Goal: Subscribe to service/newsletter

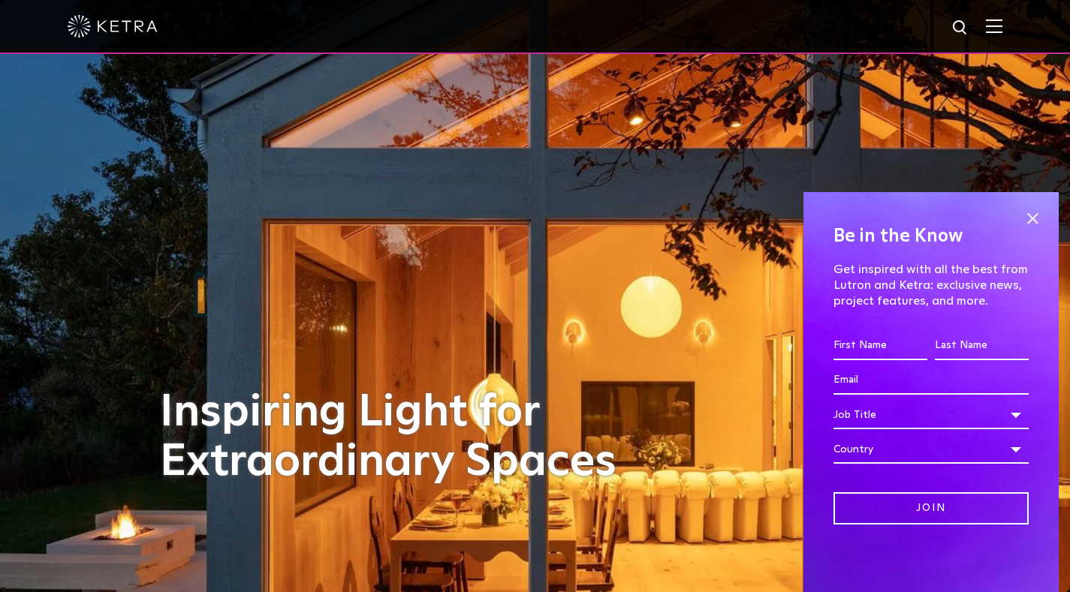
click at [1002, 32] on img at bounding box center [993, 26] width 17 height 14
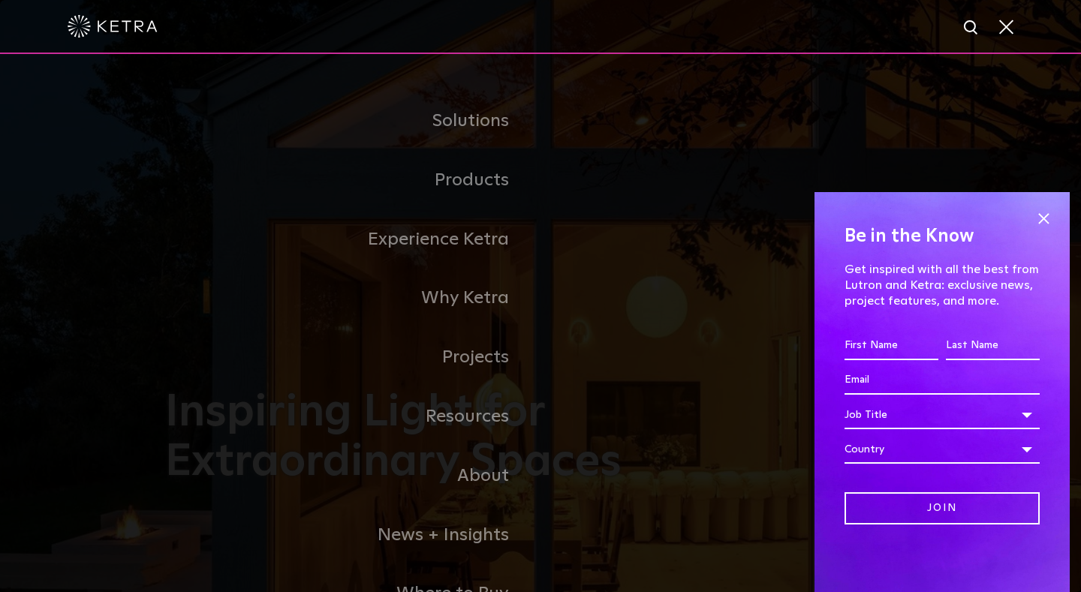
click at [886, 336] on input "First name *" at bounding box center [891, 346] width 94 height 29
click at [874, 343] on input "First name *" at bounding box center [891, 346] width 94 height 29
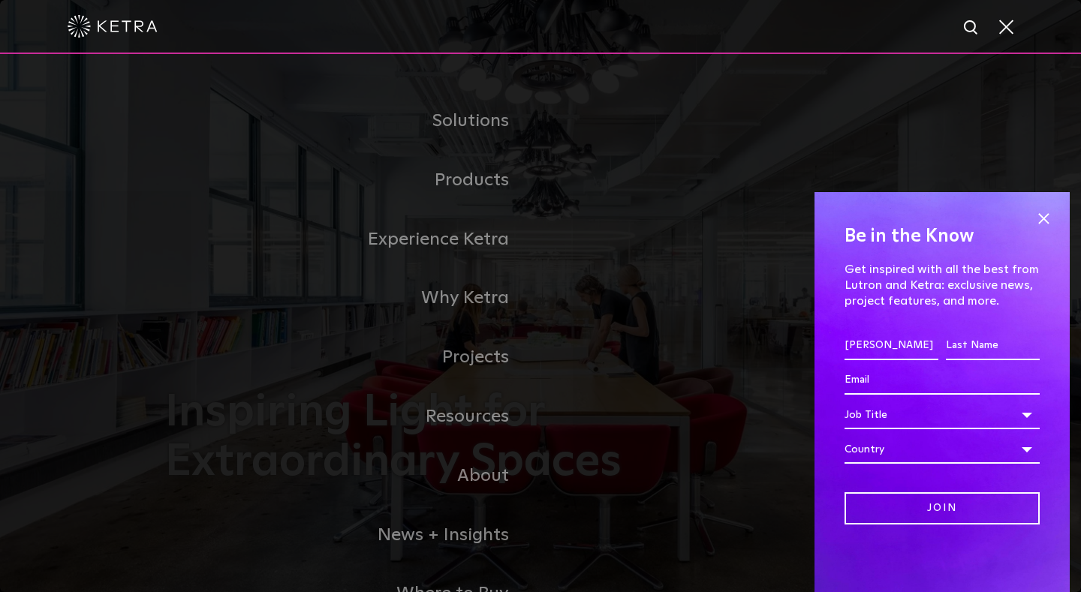
type input "[PERSON_NAME]"
type input "Upton"
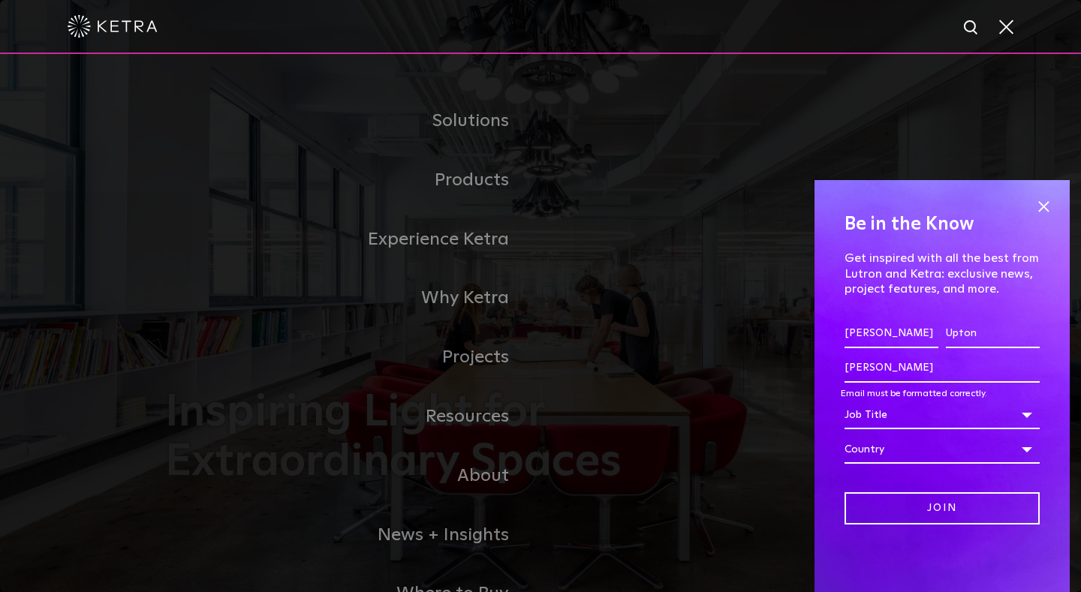
type input "[EMAIL_ADDRESS][DOMAIN_NAME]"
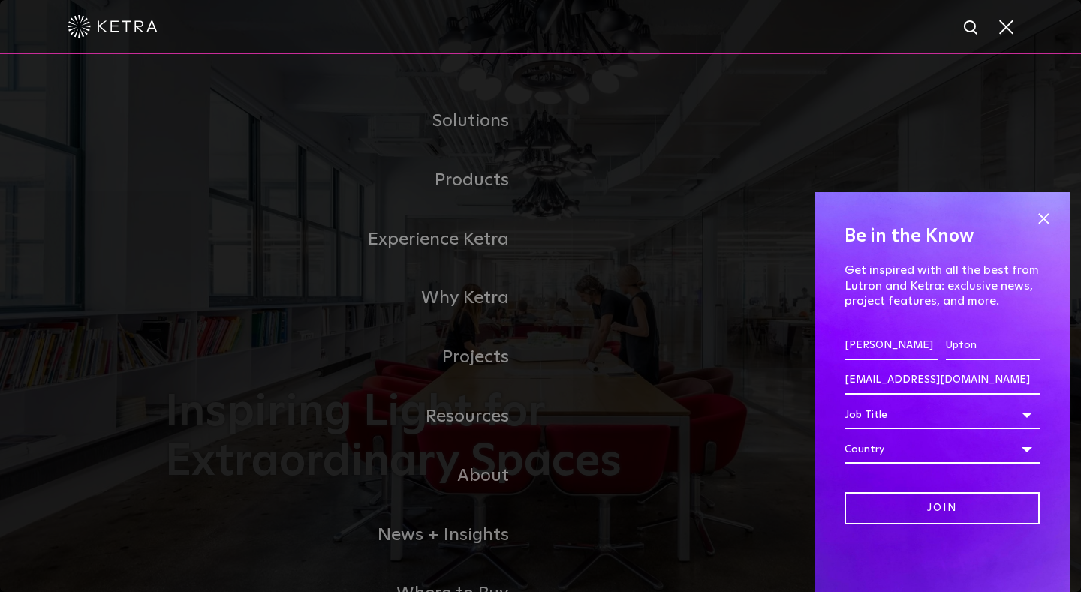
click at [948, 446] on div "Country" at bounding box center [941, 449] width 195 height 29
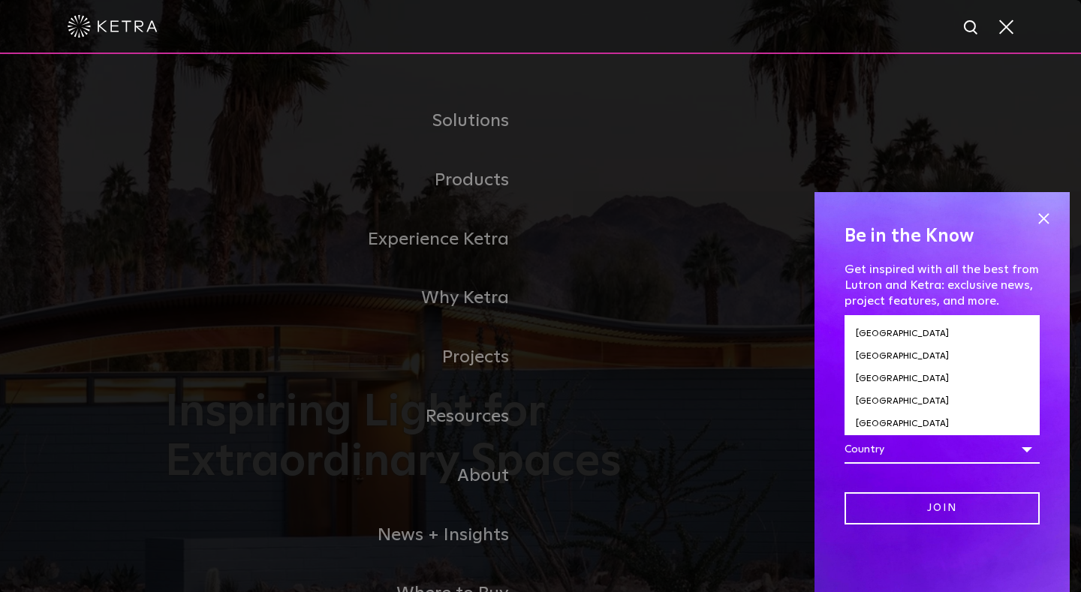
scroll to position [4668, 0]
click at [898, 452] on div "Country" at bounding box center [941, 449] width 195 height 29
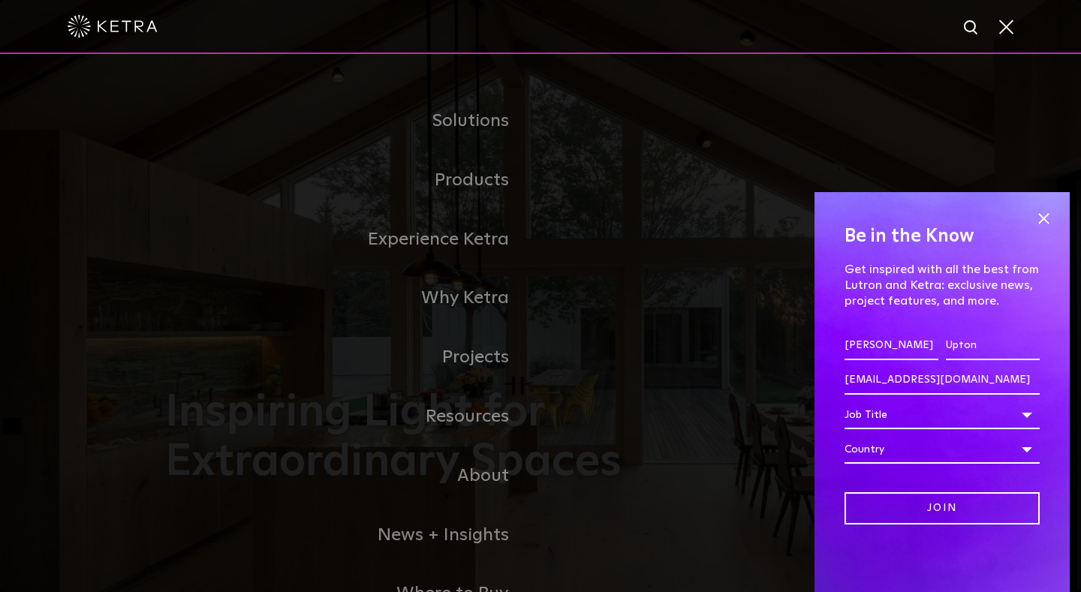
click at [898, 452] on div "Country" at bounding box center [941, 449] width 195 height 29
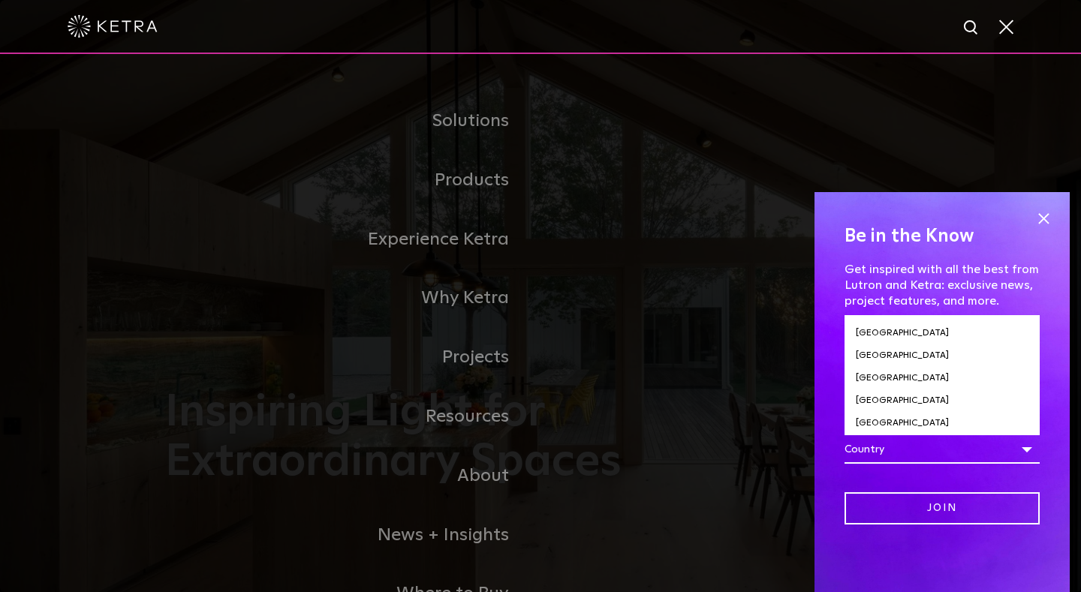
scroll to position [5363, 0]
click at [1034, 314] on div "Be in the Know Get inspired with all the best from Lutron and Ketra: exclusive …" at bounding box center [941, 373] width 195 height 302
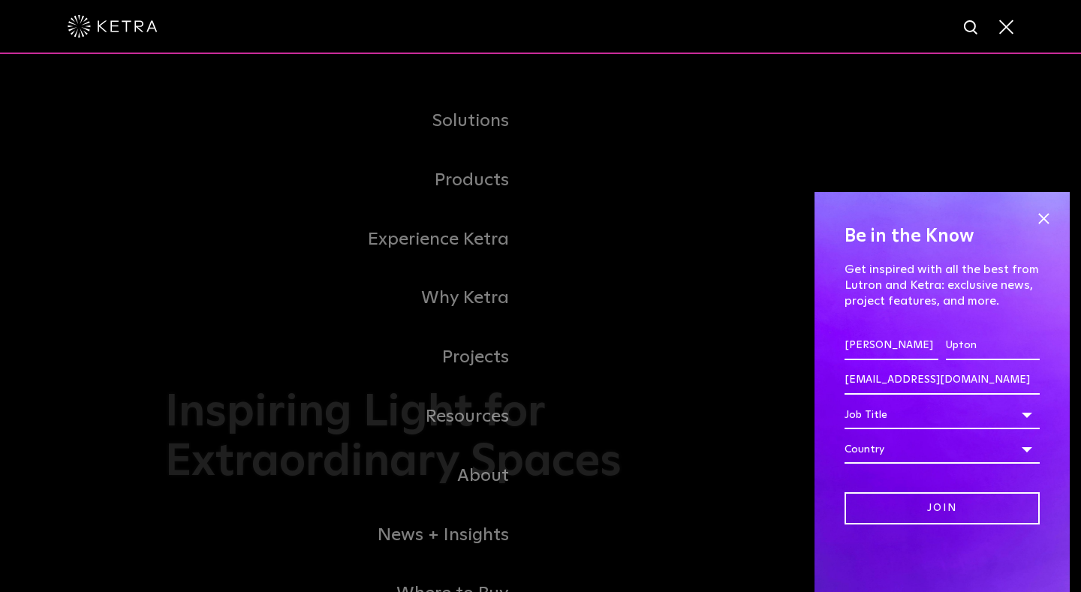
click at [1030, 449] on div "Country" at bounding box center [941, 449] width 195 height 29
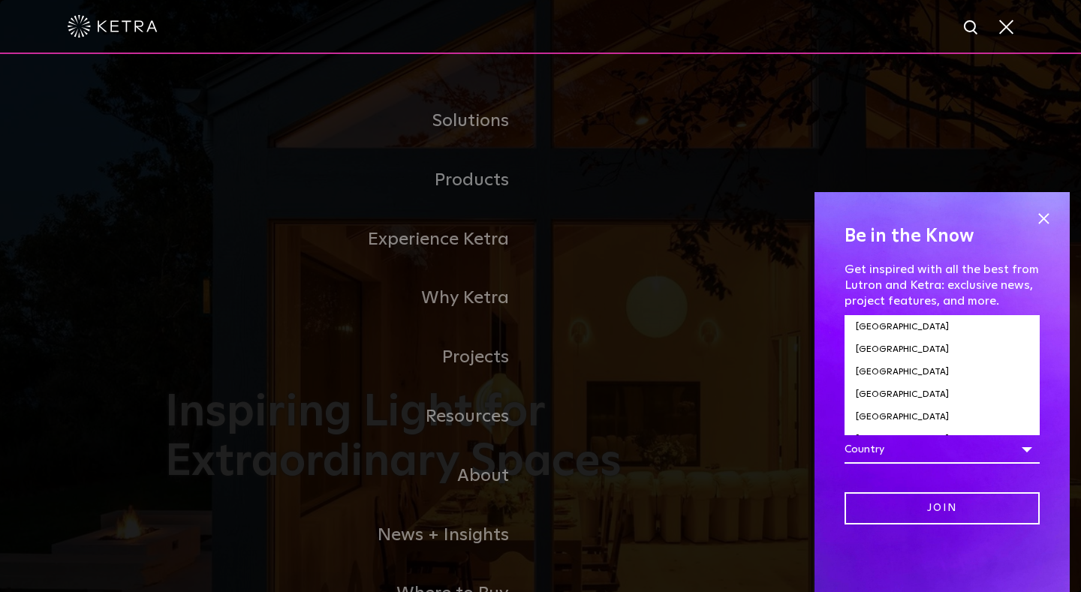
scroll to position [5092, 0]
click at [887, 438] on li "[GEOGRAPHIC_DATA]" at bounding box center [941, 449] width 195 height 23
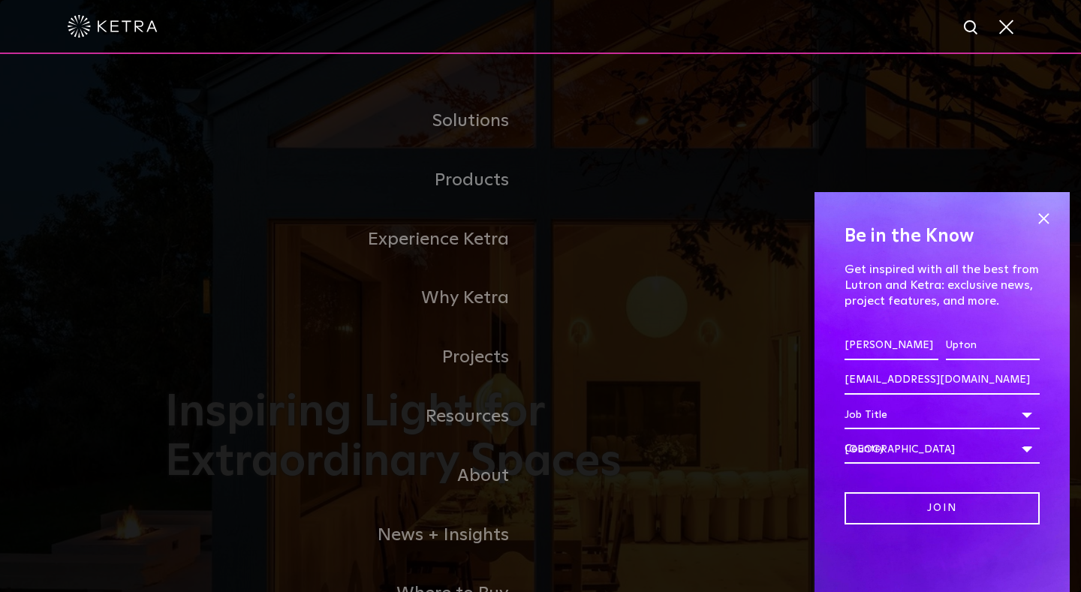
select select "[GEOGRAPHIC_DATA]"
click at [919, 510] on input "Join" at bounding box center [941, 508] width 195 height 32
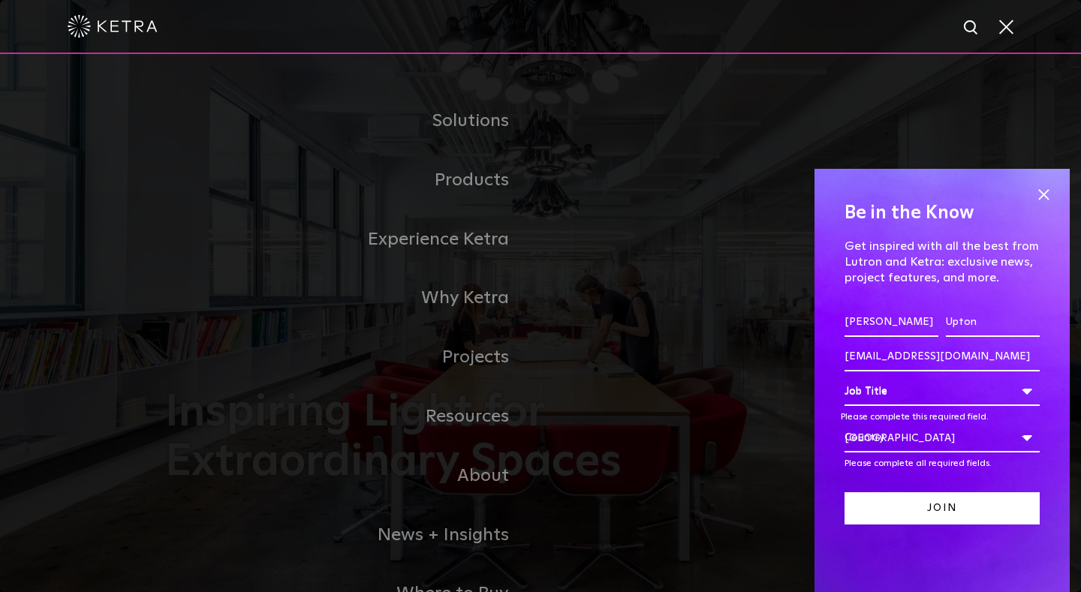
click at [928, 516] on input "Join" at bounding box center [941, 508] width 195 height 32
click at [948, 363] on input "[EMAIL_ADDRESS][DOMAIN_NAME]" at bounding box center [941, 357] width 195 height 29
click at [929, 390] on div "Job Title" at bounding box center [941, 392] width 195 height 29
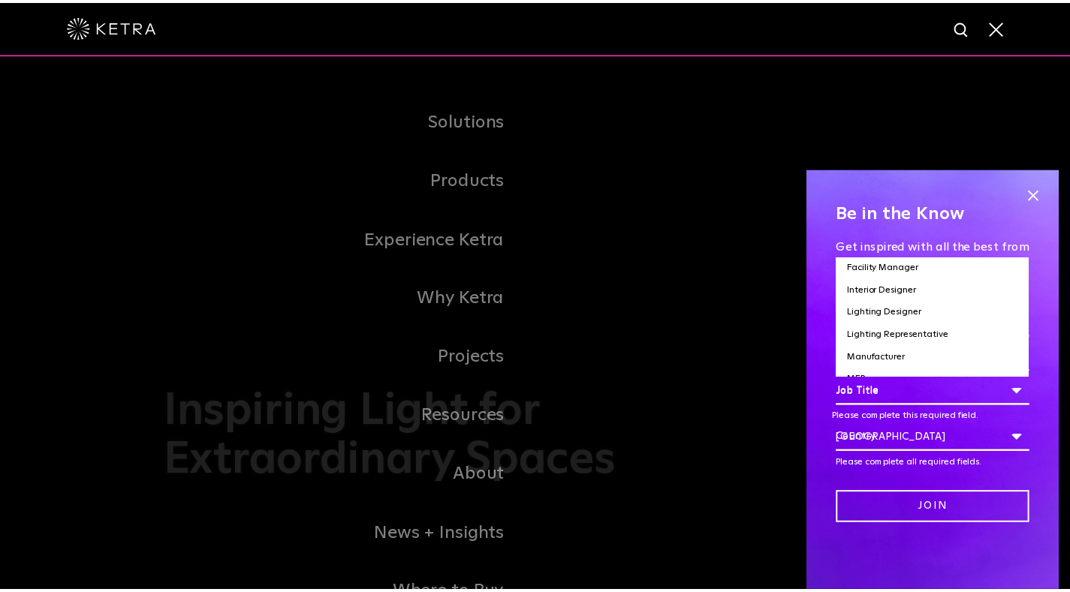
scroll to position [0, 0]
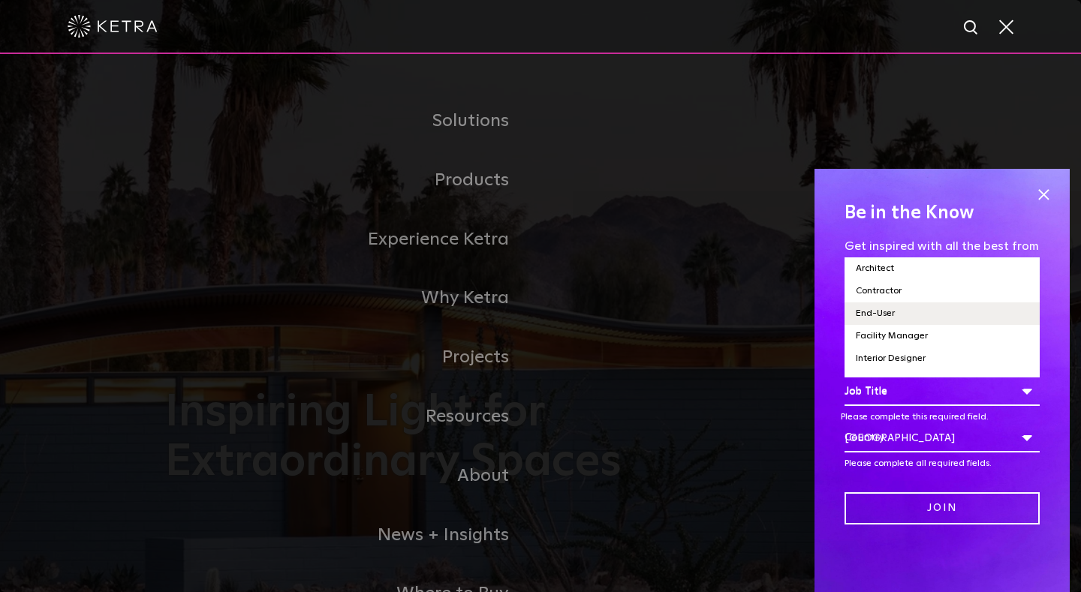
click at [895, 314] on li "End-User" at bounding box center [941, 313] width 195 height 23
select select "End-User"
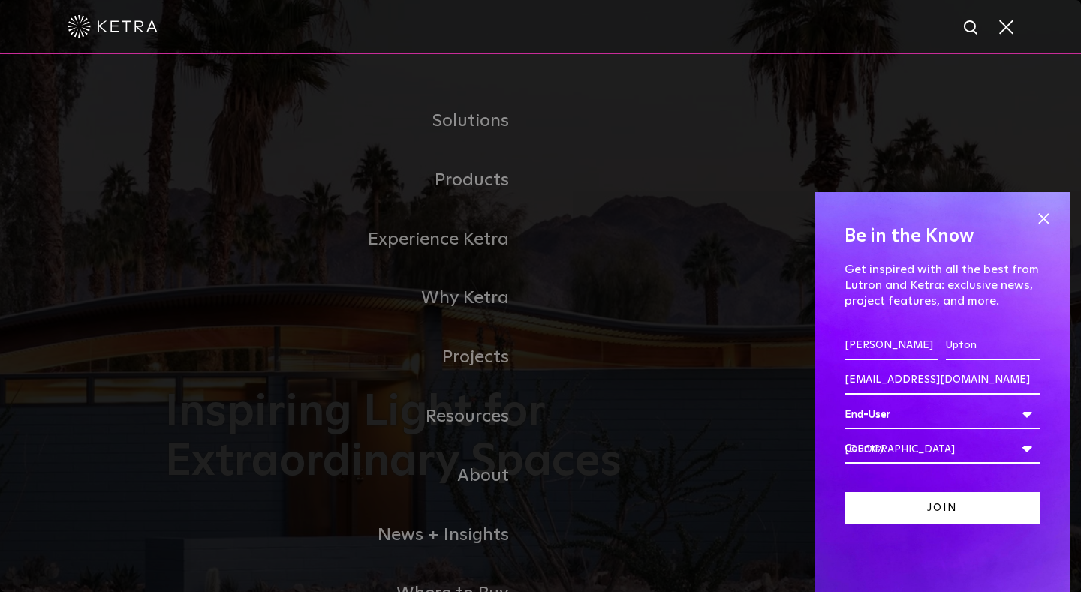
click at [946, 511] on input "Join" at bounding box center [941, 508] width 195 height 32
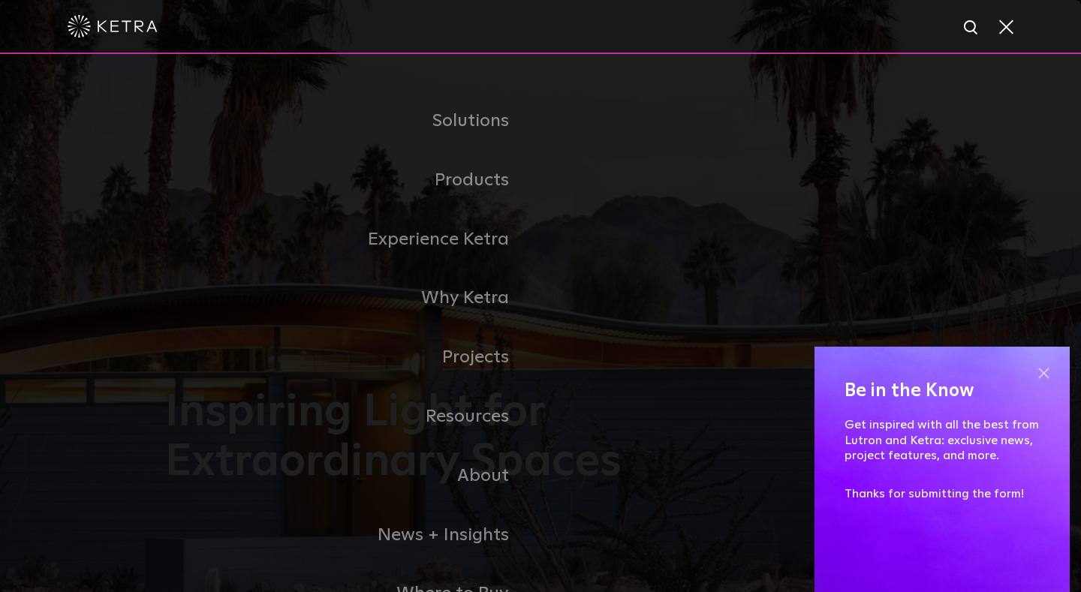
click at [1041, 364] on span at bounding box center [1043, 373] width 23 height 23
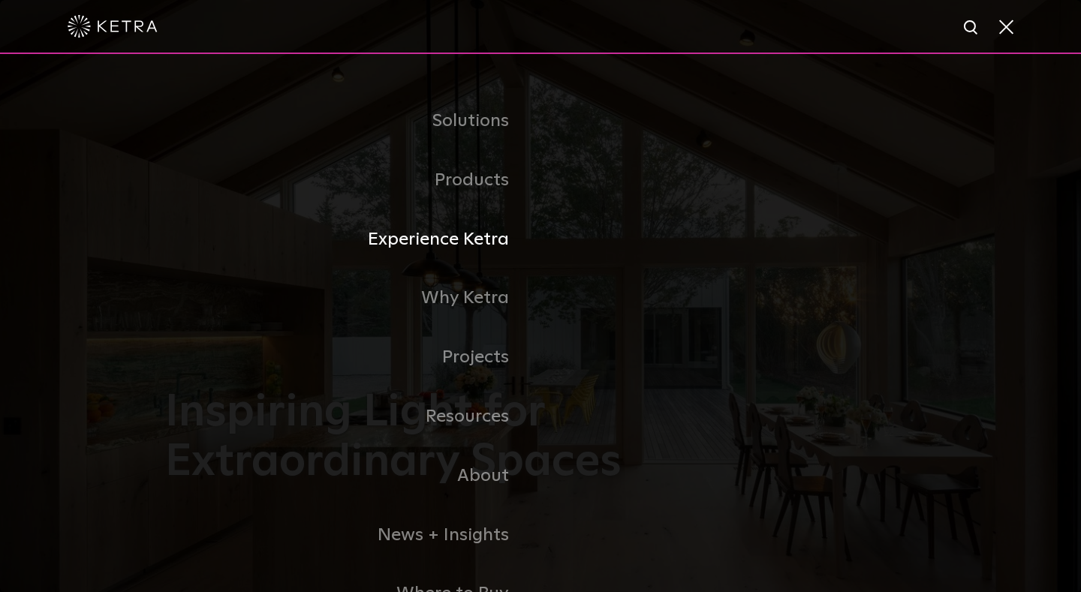
click at [490, 239] on link "Experience Ketra" at bounding box center [352, 239] width 375 height 59
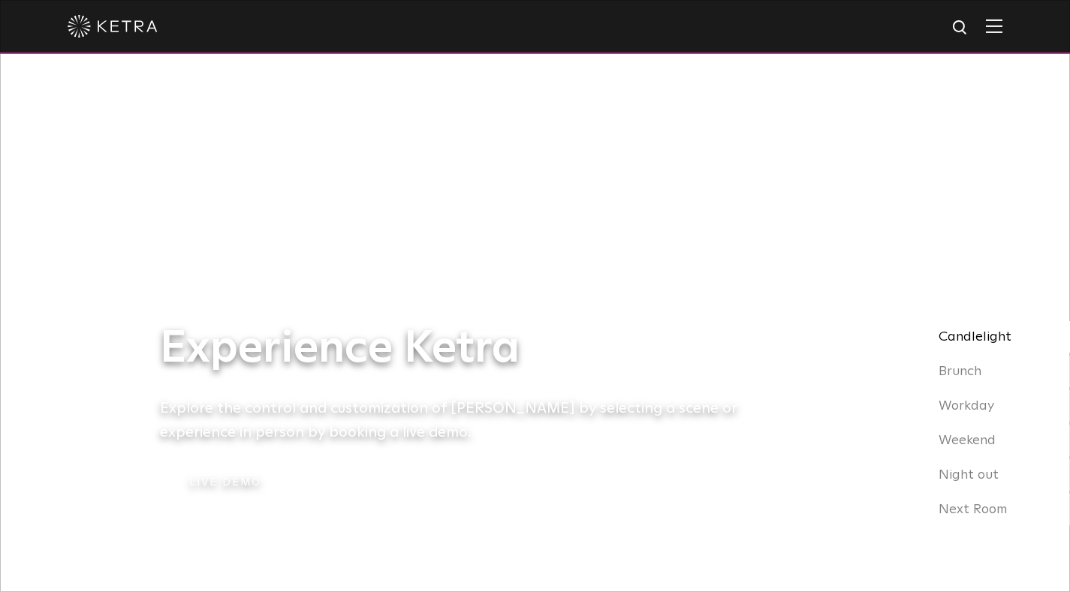
select select "End-User"
select select "[GEOGRAPHIC_DATA]"
select select "End-User"
select select "[GEOGRAPHIC_DATA]"
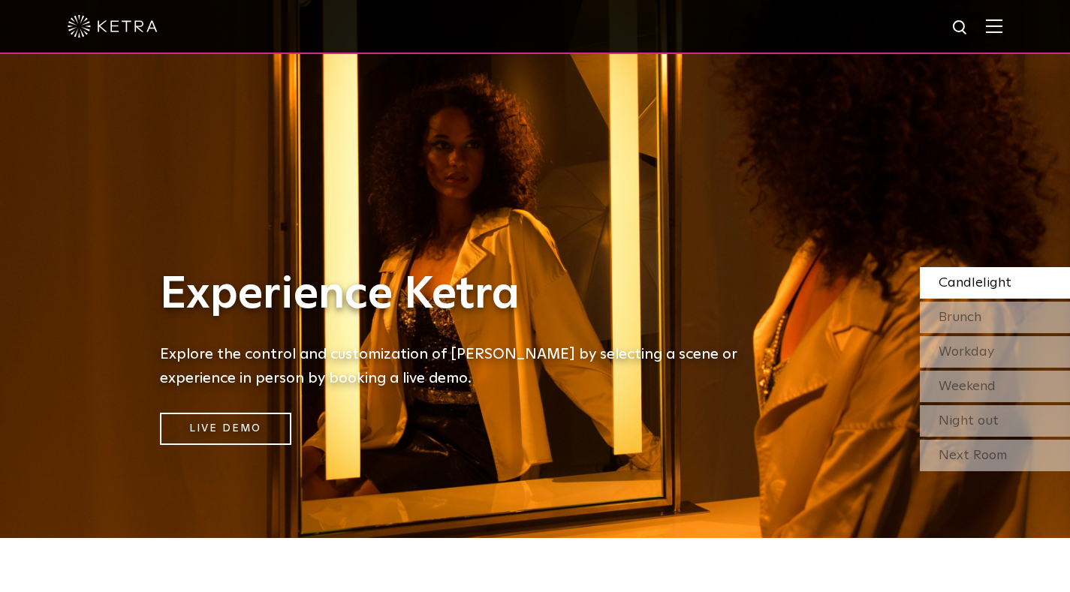
scroll to position [133, 0]
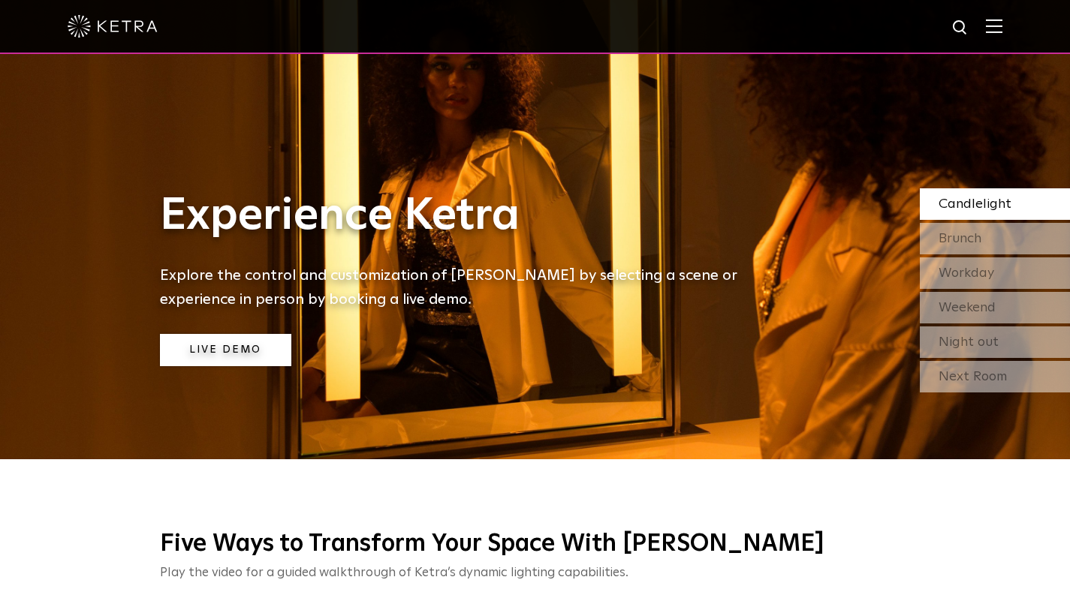
click at [235, 351] on link "Live Demo" at bounding box center [225, 350] width 131 height 32
